Goal: Task Accomplishment & Management: Use online tool/utility

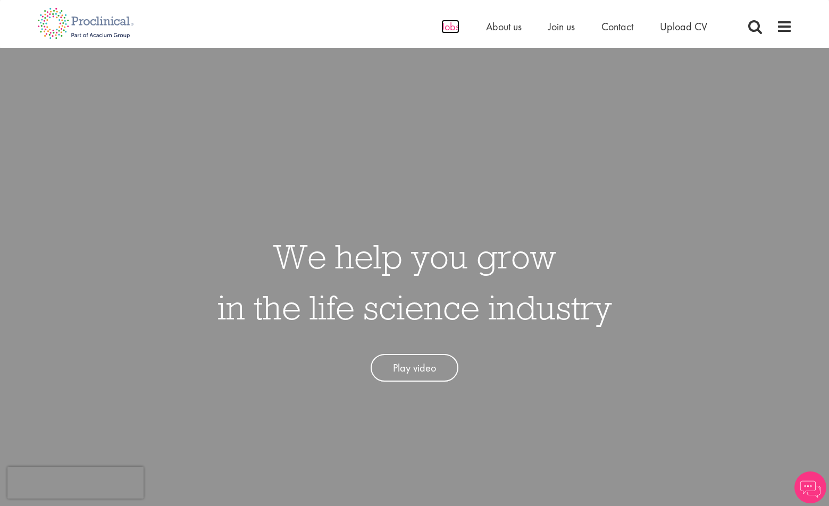
click at [446, 24] on span "Jobs" at bounding box center [450, 27] width 18 height 14
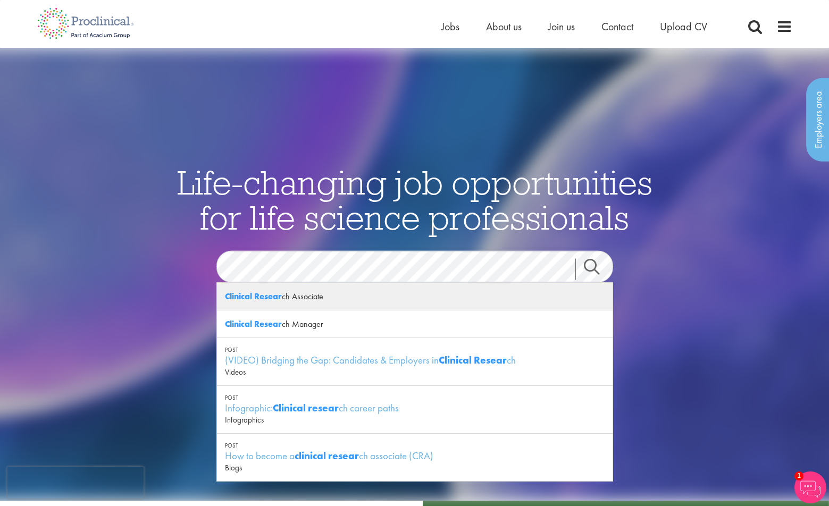
click at [341, 292] on div "Clinical Resear ch Associate" at bounding box center [415, 297] width 396 height 28
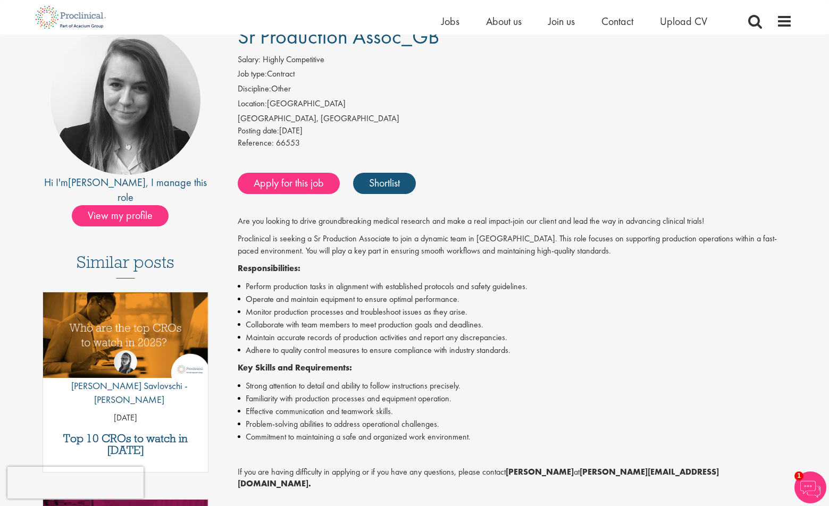
scroll to position [159, 0]
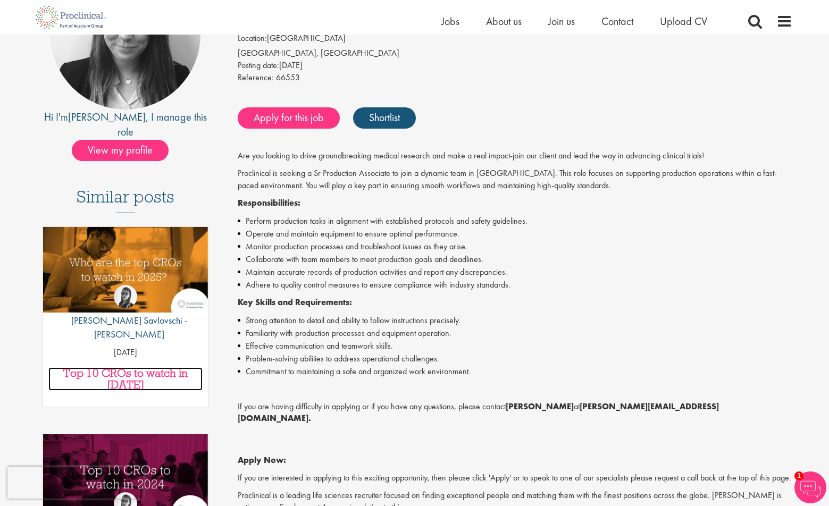
click at [147, 367] on h3 "Top 10 CROs to watch in [DATE]" at bounding box center [125, 378] width 155 height 23
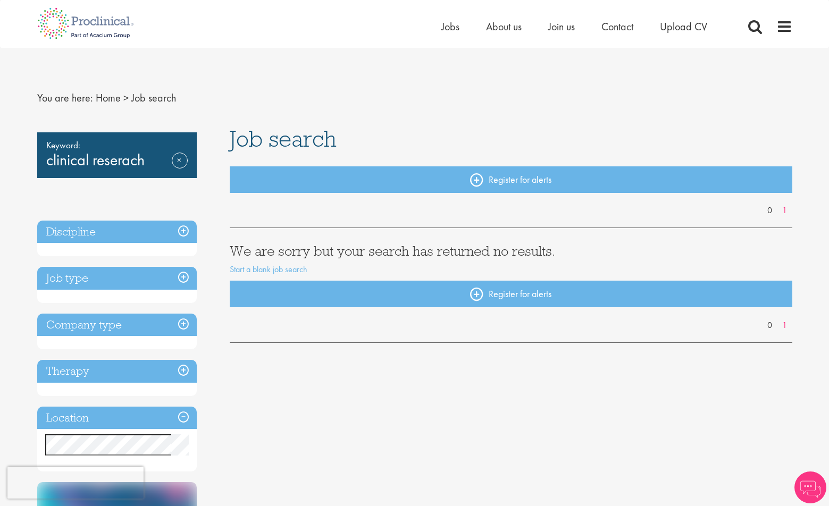
click at [165, 160] on div "Keyword: clinical reserach Remove" at bounding box center [116, 155] width 159 height 46
click at [178, 157] on link "Remove" at bounding box center [180, 168] width 16 height 31
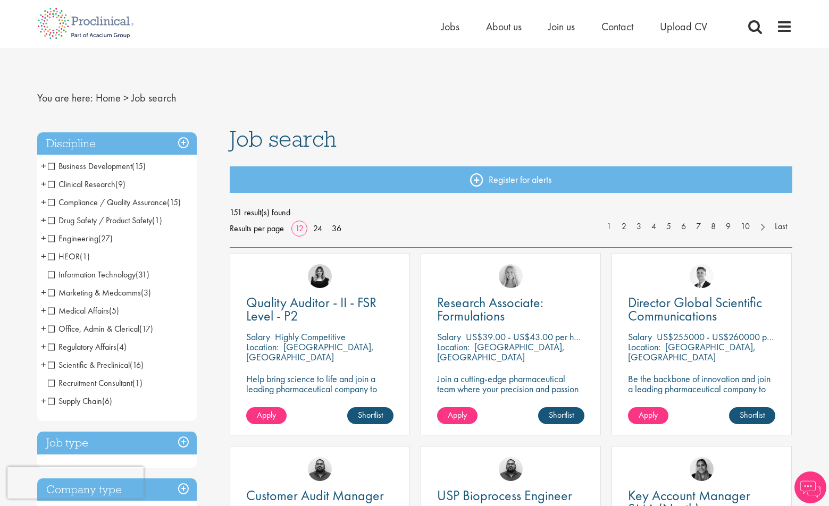
click at [53, 184] on span "Clinical Research" at bounding box center [82, 184] width 68 height 11
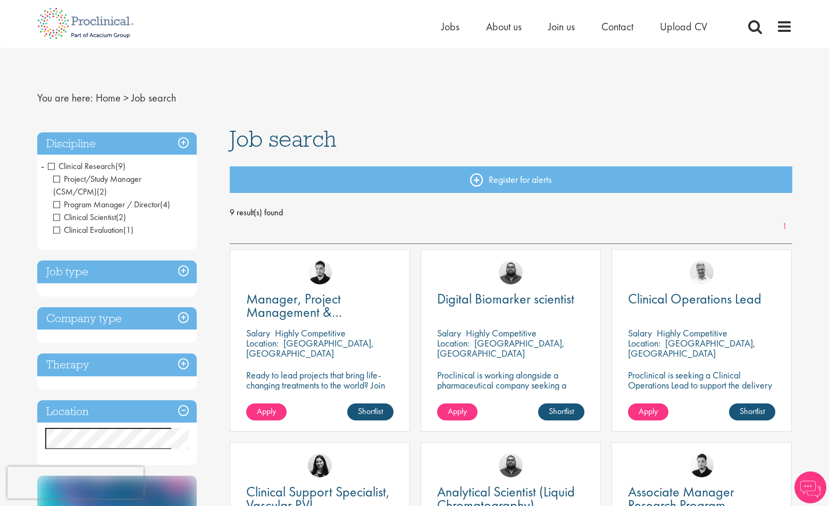
click at [124, 273] on h3 "Job type" at bounding box center [116, 272] width 159 height 23
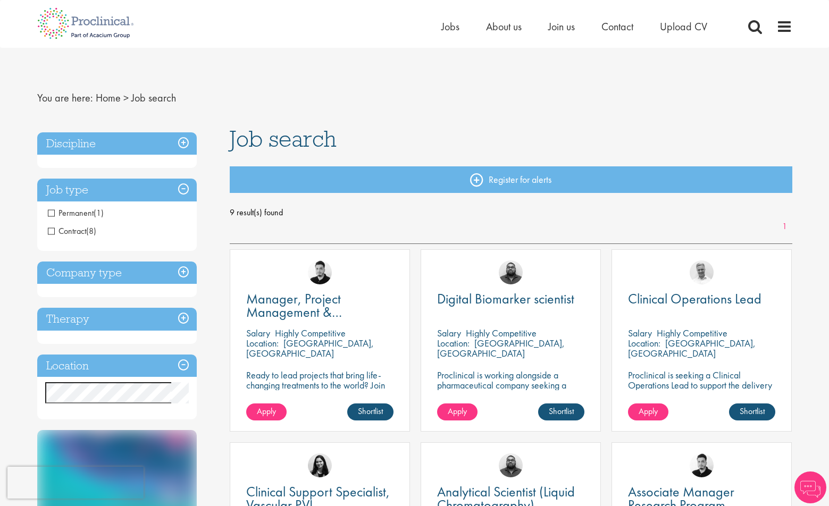
click at [108, 268] on h3 "Company type" at bounding box center [116, 273] width 159 height 23
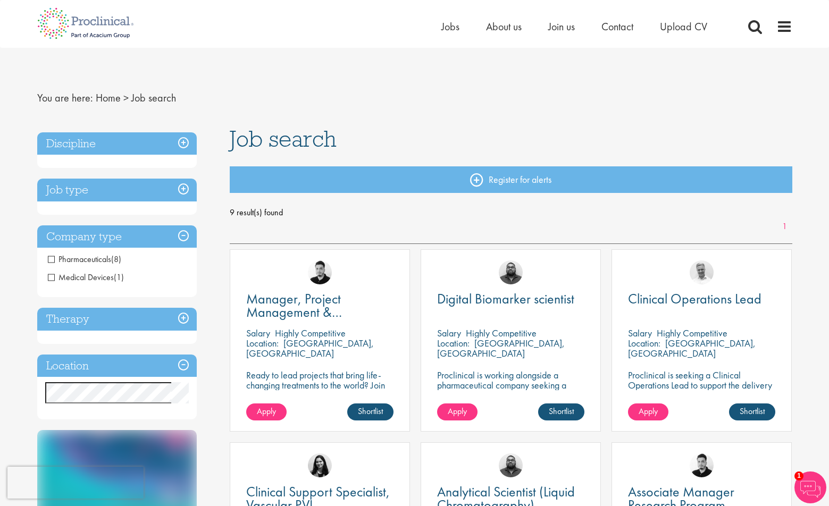
click at [95, 322] on h3 "Therapy" at bounding box center [116, 319] width 159 height 23
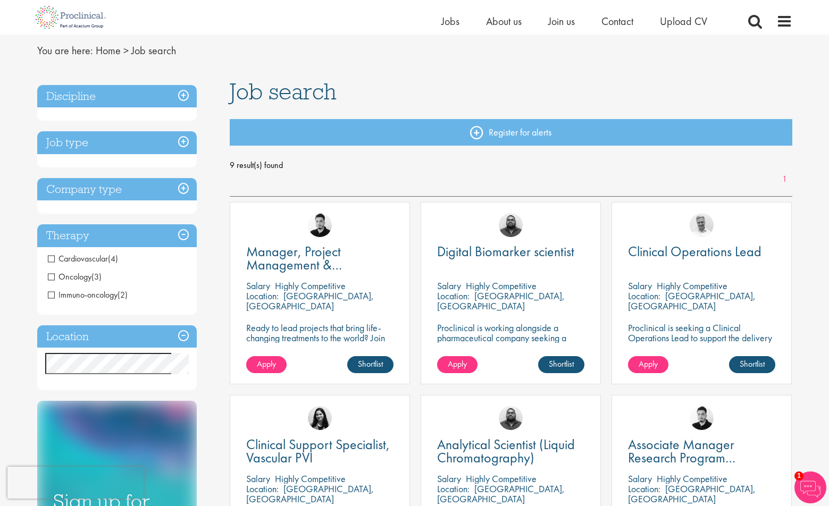
scroll to position [53, 0]
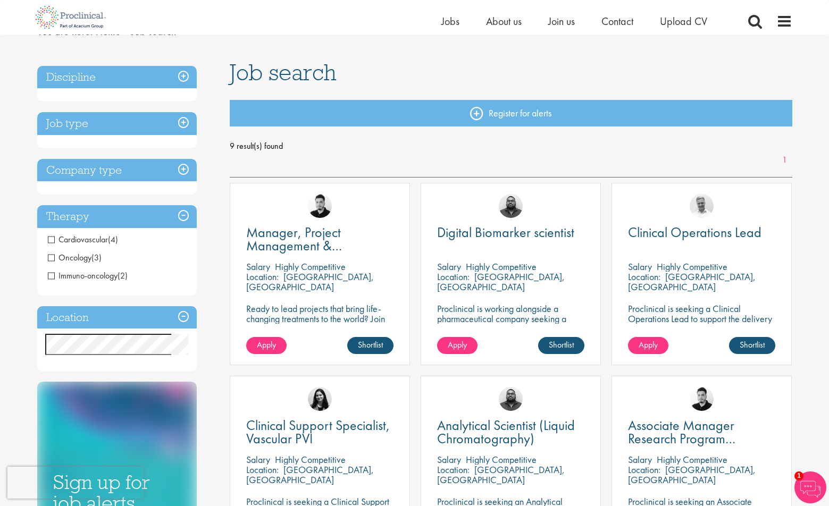
click at [106, 314] on h3 "Location" at bounding box center [116, 317] width 159 height 23
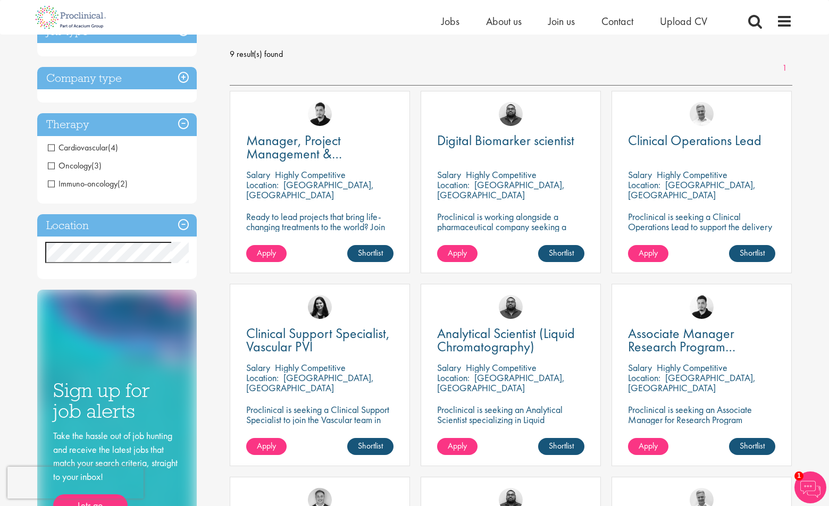
scroll to position [159, 0]
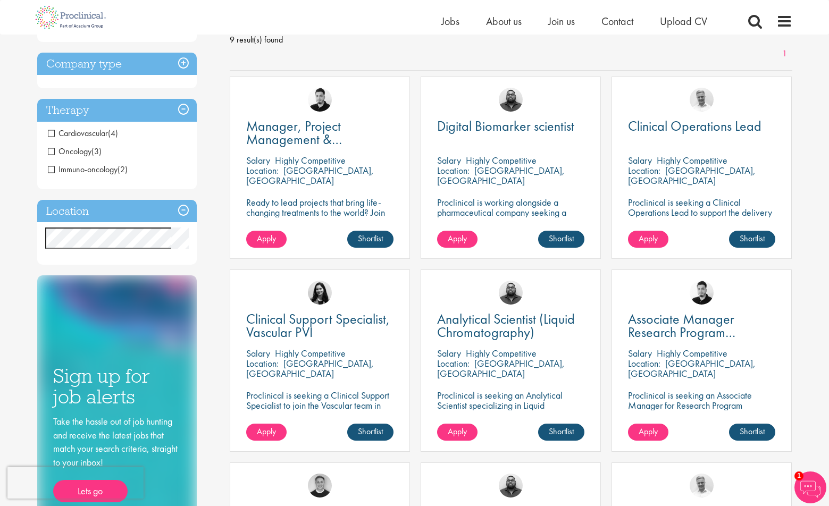
drag, startPoint x: 104, startPoint y: 259, endPoint x: 123, endPoint y: 204, distance: 58.3
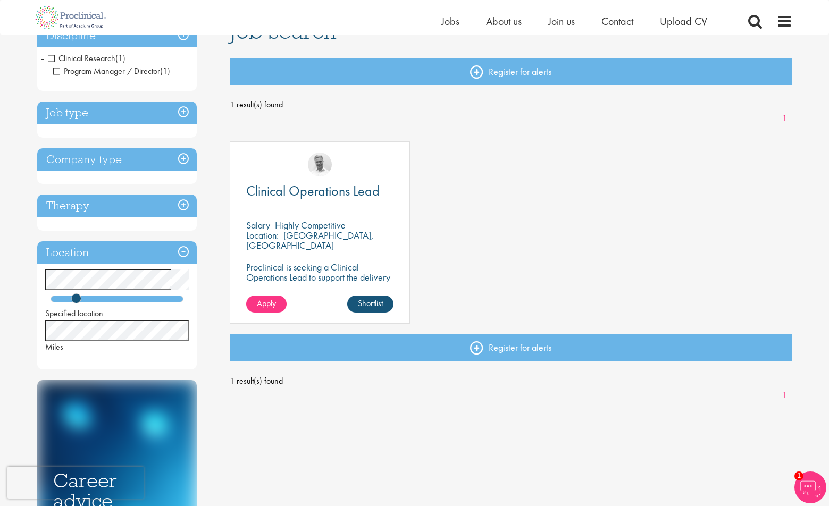
scroll to position [106, 0]
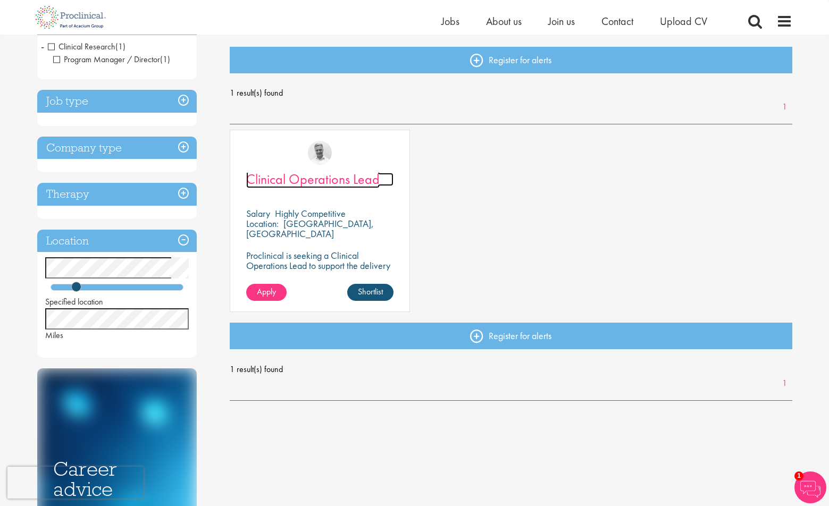
click at [310, 182] on span "Clinical Operations Lead" at bounding box center [312, 179] width 133 height 18
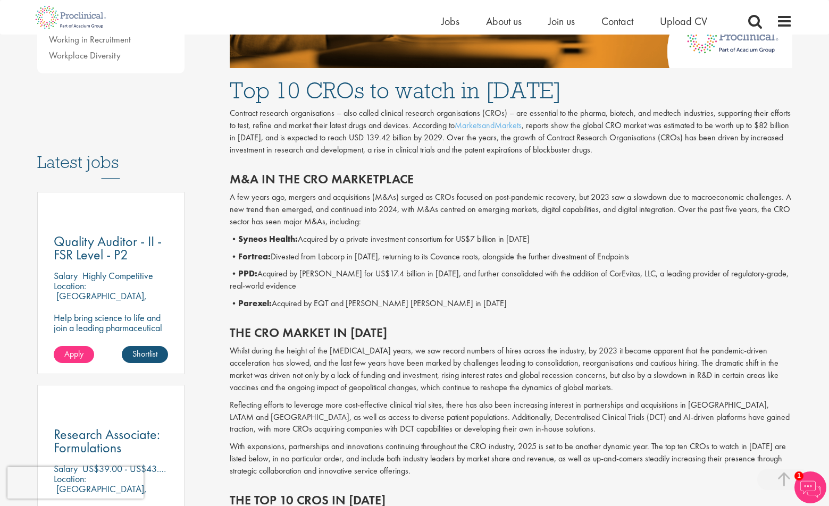
scroll to position [425, 0]
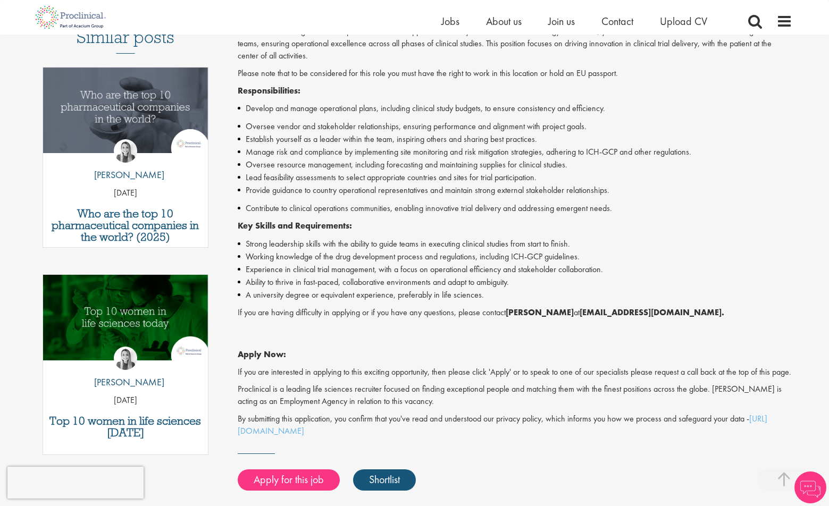
scroll to position [372, 0]
